Goal: Task Accomplishment & Management: Manage account settings

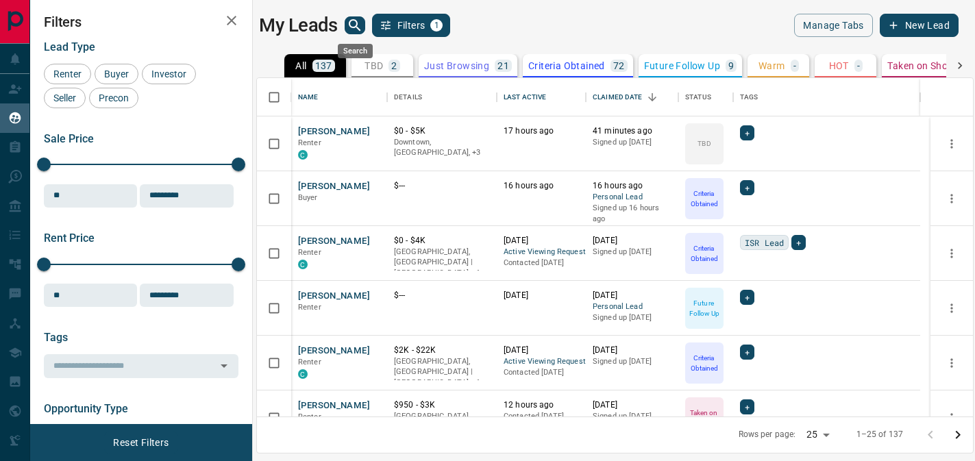
click at [348, 24] on icon "search button" at bounding box center [355, 25] width 16 height 16
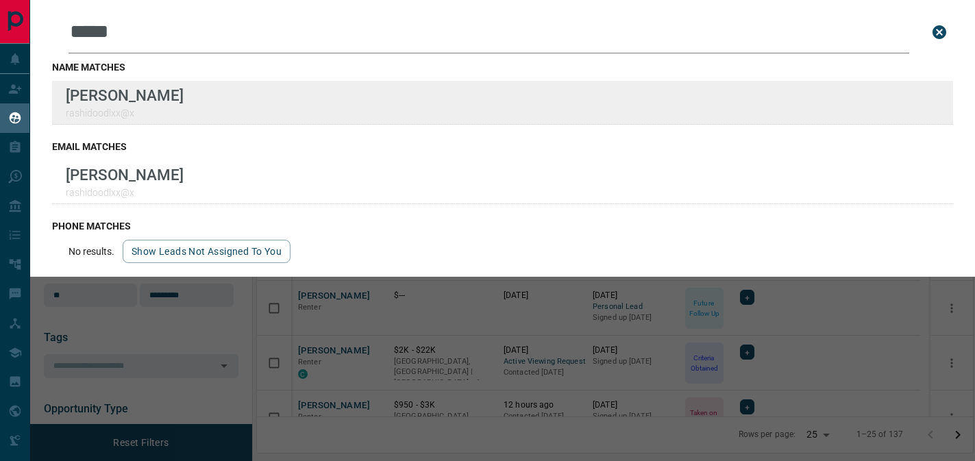
type input "*****"
click at [0, 0] on div "Lead Transfers Claim Leads My Leads Tasks Opportunities Deals Campaigns Automat…" at bounding box center [487, 222] width 975 height 444
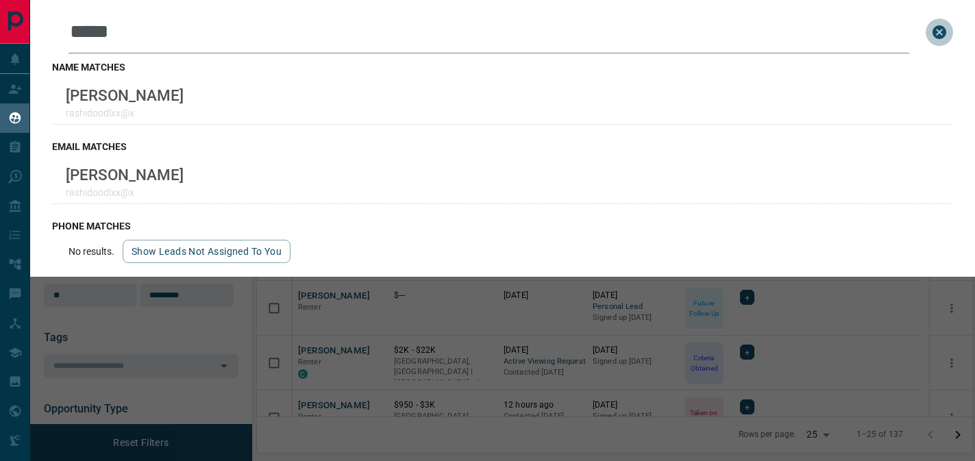
click at [933, 29] on icon "close search bar" at bounding box center [940, 32] width 14 height 14
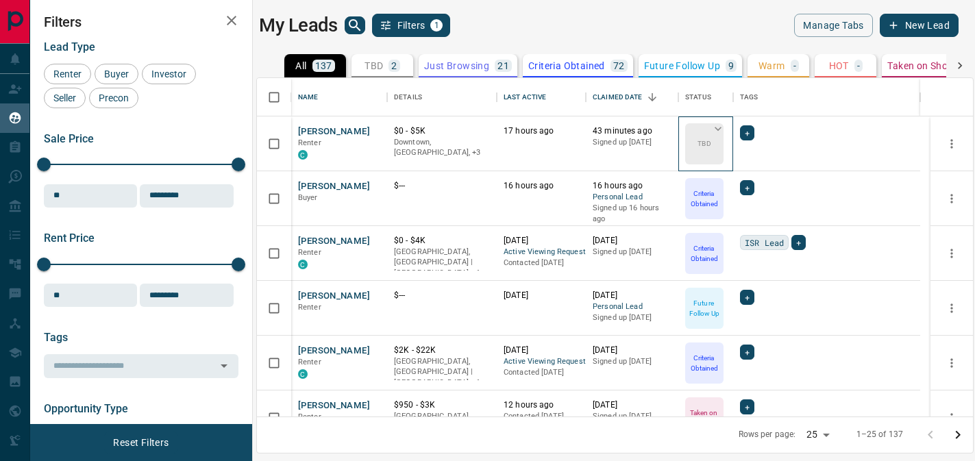
click at [718, 129] on icon at bounding box center [718, 129] width 7 height 4
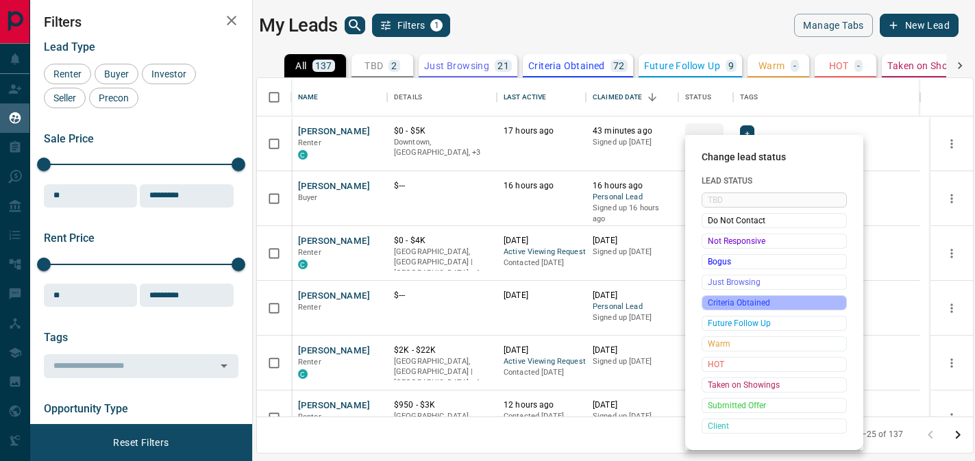
click at [739, 299] on span "Criteria Obtained" at bounding box center [774, 303] width 133 height 14
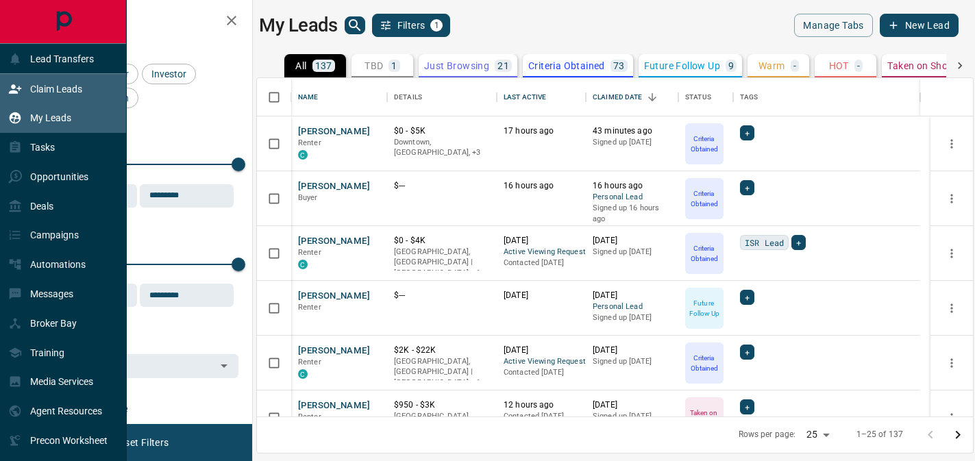
click at [45, 77] on div "Claim Leads" at bounding box center [45, 88] width 74 height 23
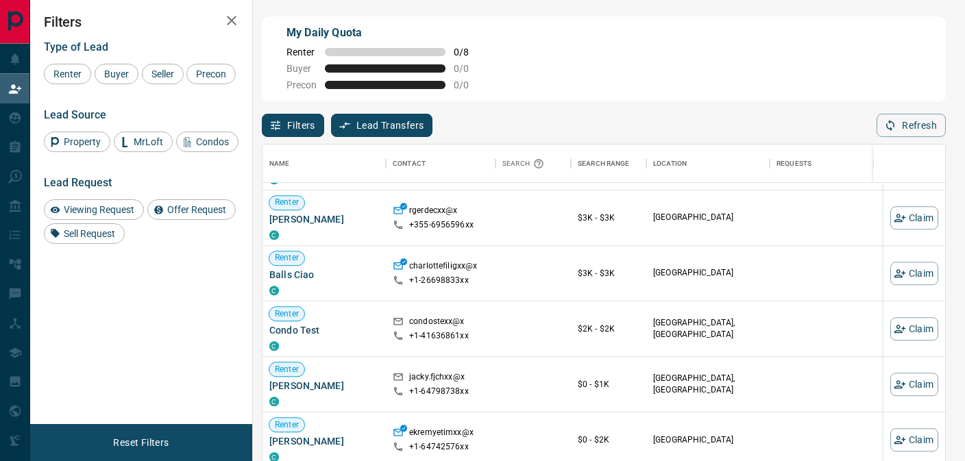
scroll to position [1006, 0]
